Goal: Task Accomplishment & Management: Use online tool/utility

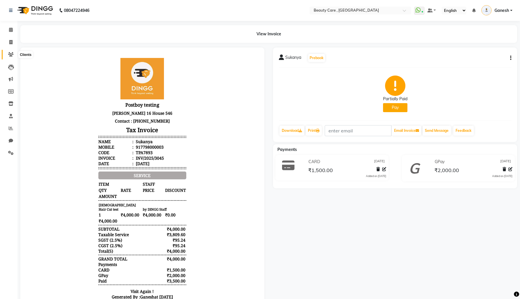
click at [12, 55] on icon at bounding box center [11, 54] width 6 height 4
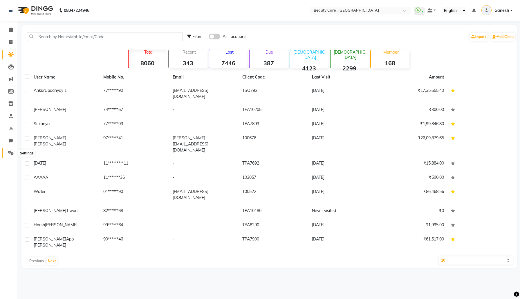
click at [11, 150] on span at bounding box center [11, 153] width 10 height 7
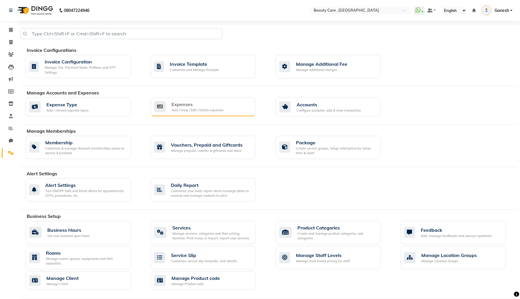
click at [234, 106] on div "Expenses Add / View / Edit / Delete expenses" at bounding box center [202, 107] width 97 height 12
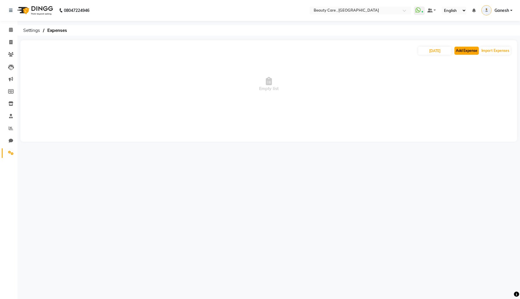
click at [467, 48] on button "Add Expense" at bounding box center [466, 51] width 24 height 8
select select "1"
select select "2399"
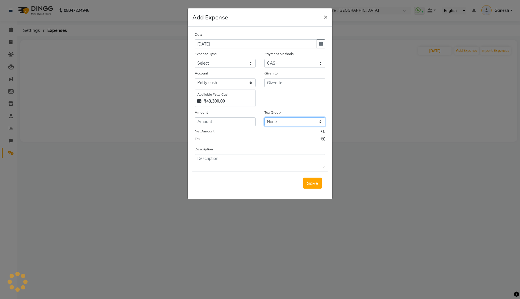
click at [308, 120] on select "None Looks 5% GST 5% GST 18% 12% Orijine GST NEW duhduh Low wastage disposal V1…" at bounding box center [294, 122] width 61 height 9
click at [326, 16] on span "×" at bounding box center [326, 16] width 4 height 9
